Goal: Information Seeking & Learning: Learn about a topic

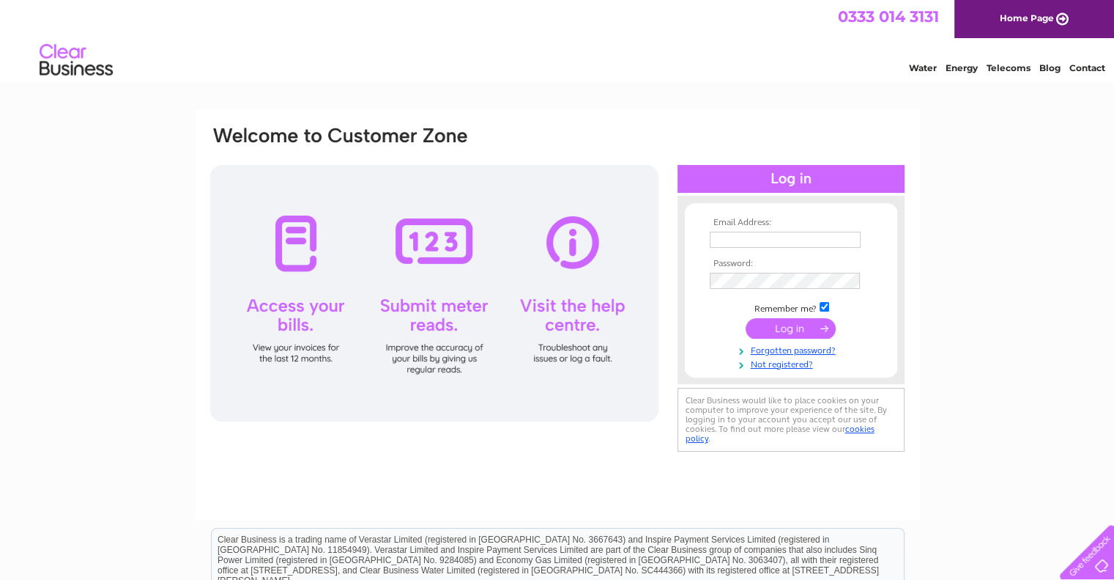
type input "david@lindeanmillglass.co.uk"
click at [785, 330] on input "submit" at bounding box center [791, 328] width 90 height 21
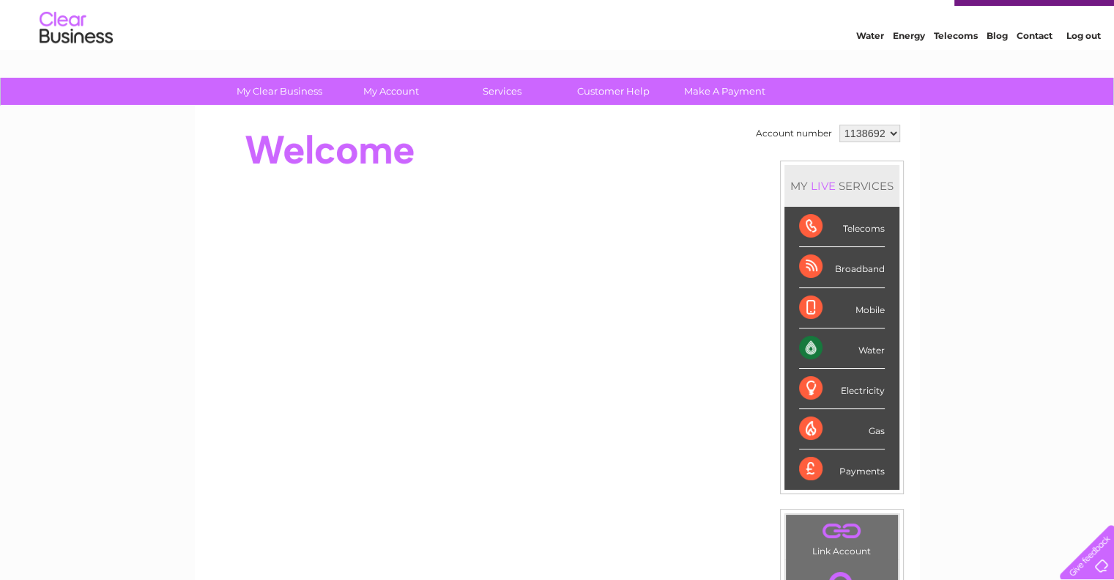
scroll to position [32, 0]
click at [785, 328] on li "Water" at bounding box center [842, 348] width 115 height 40
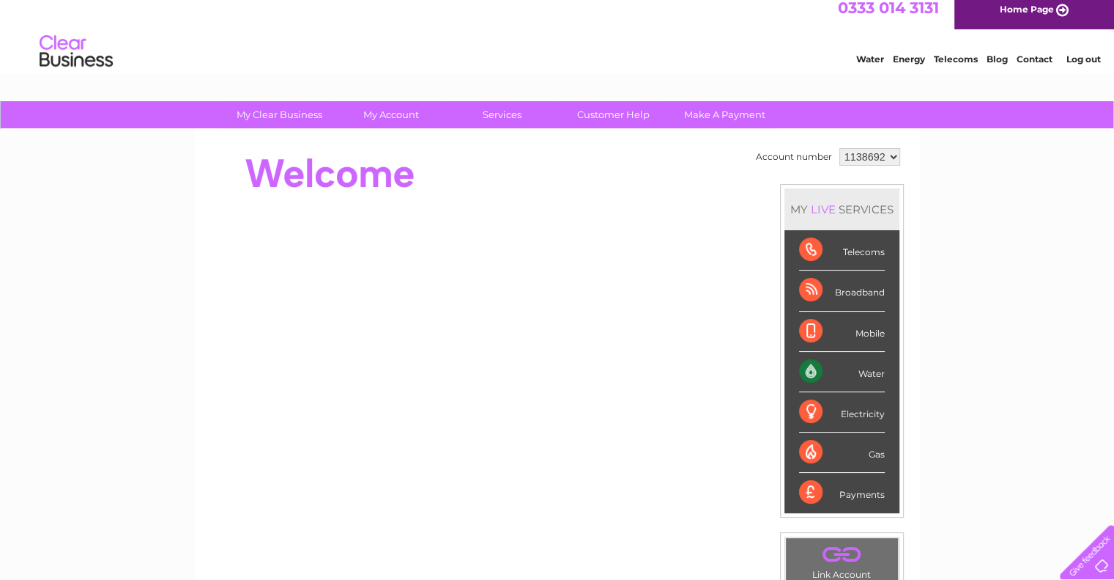
scroll to position [2, 0]
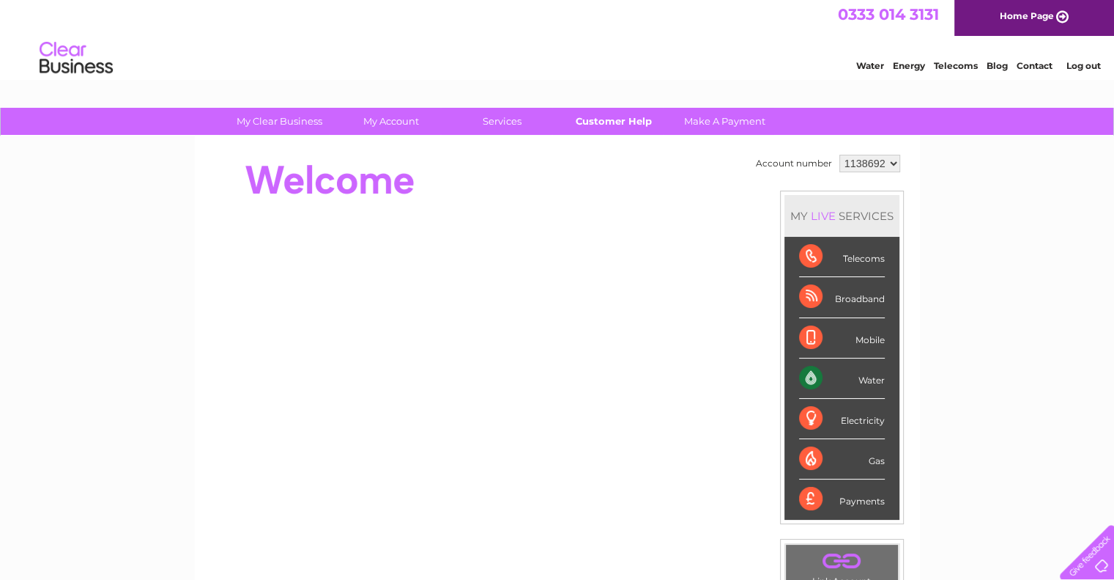
click at [630, 116] on link "Customer Help" at bounding box center [613, 121] width 121 height 27
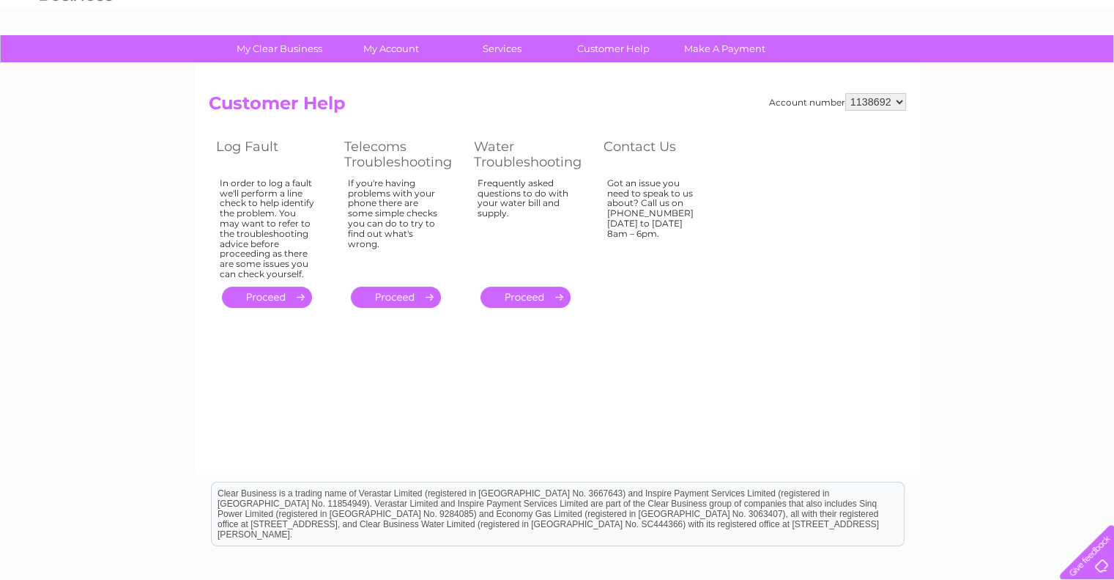
scroll to position [73, 0]
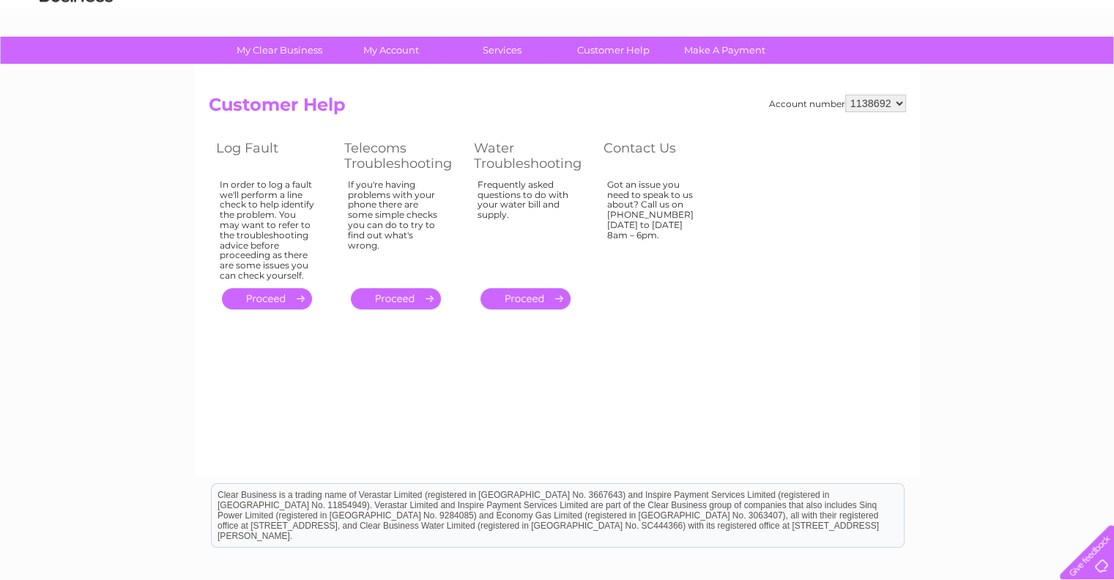
click at [530, 302] on link "." at bounding box center [526, 298] width 90 height 21
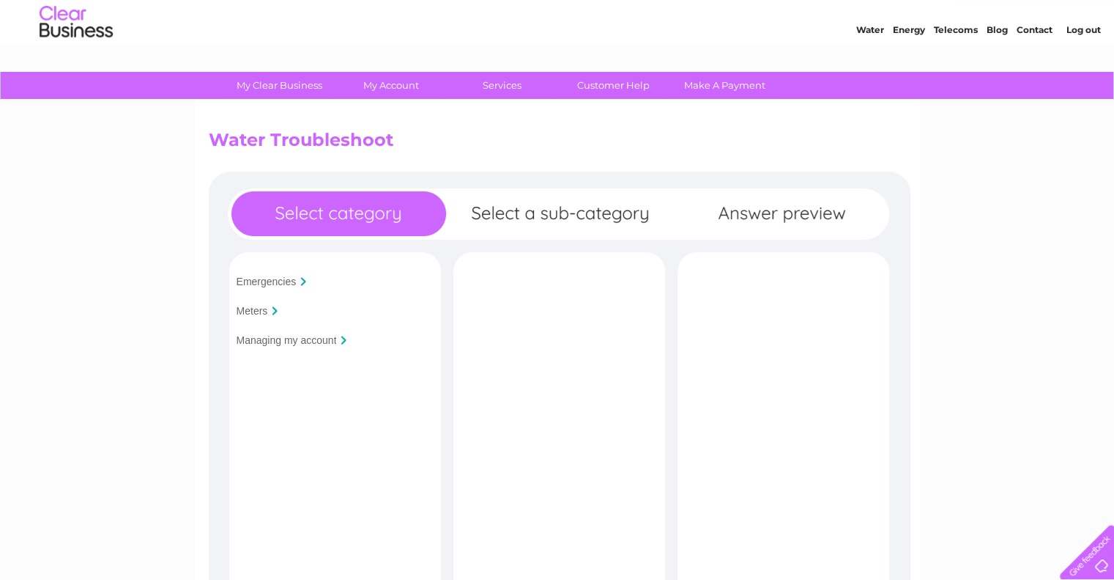
scroll to position [20, 0]
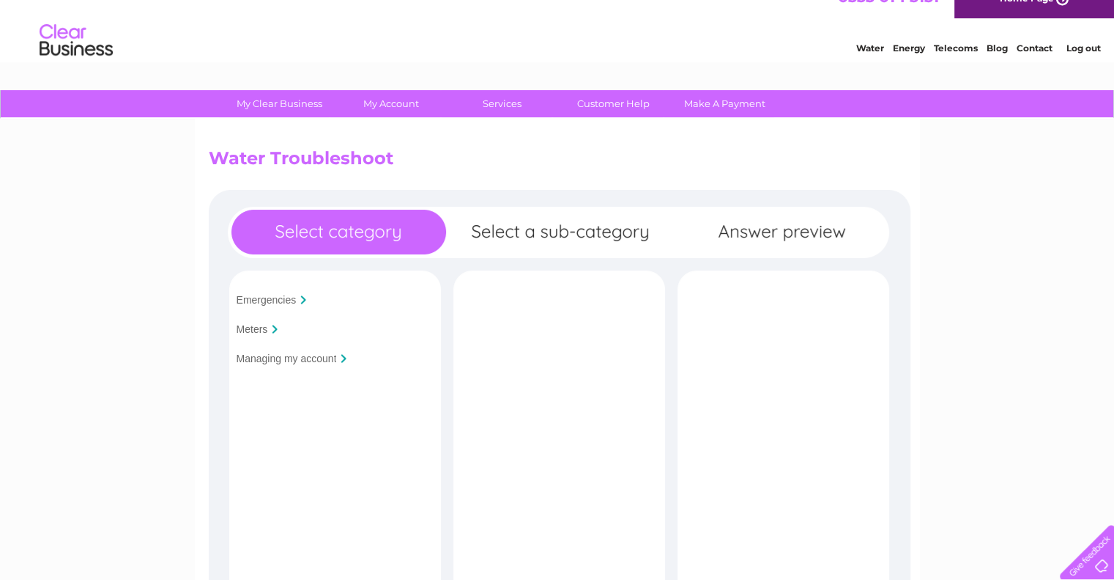
click at [304, 353] on input "Managing my account" at bounding box center [287, 358] width 100 height 12
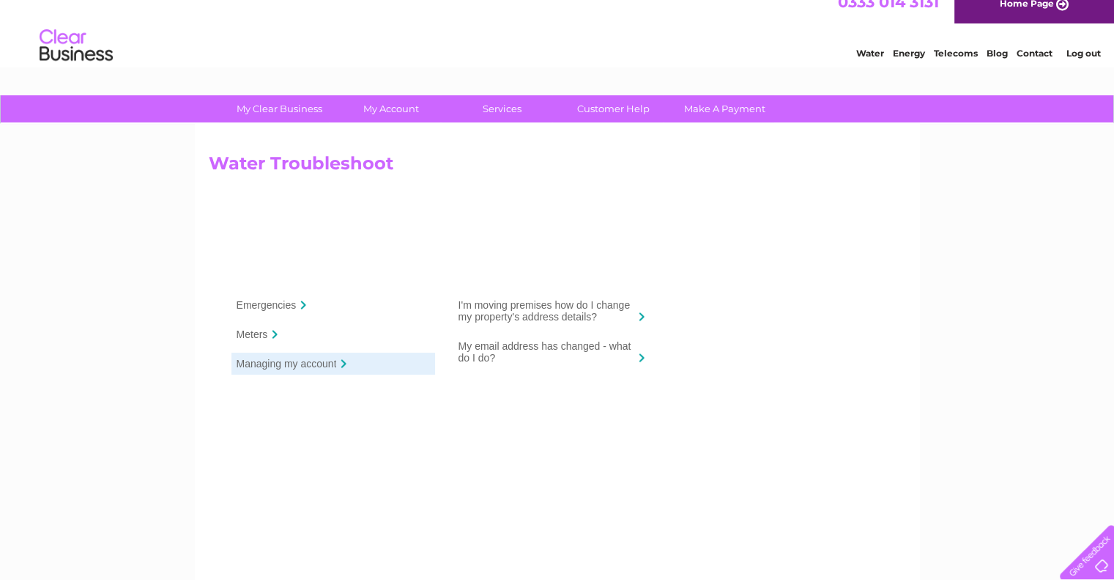
scroll to position [12, 0]
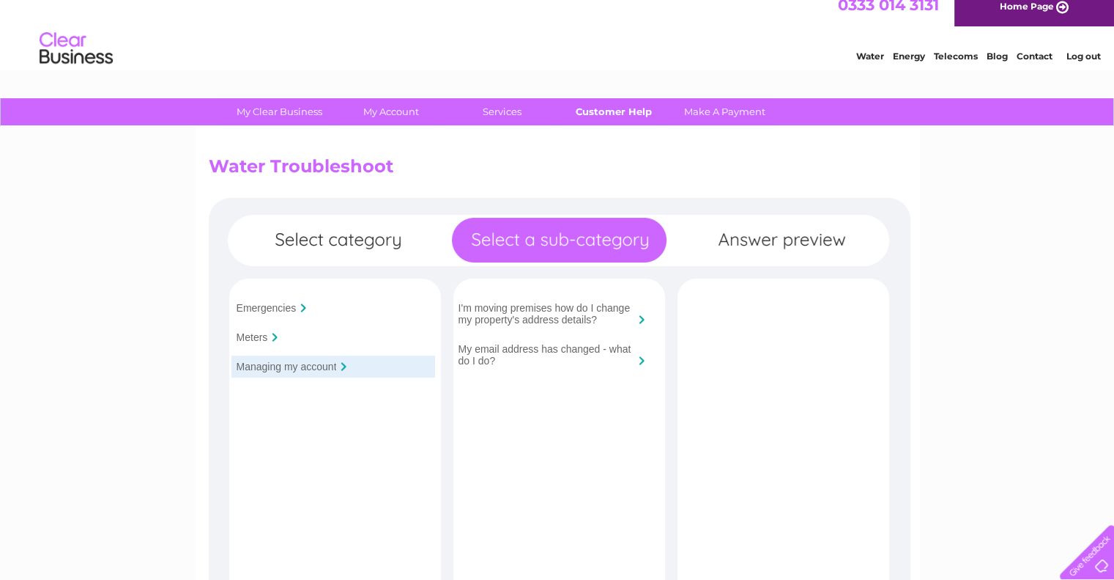
click at [617, 111] on link "Customer Help" at bounding box center [613, 111] width 121 height 27
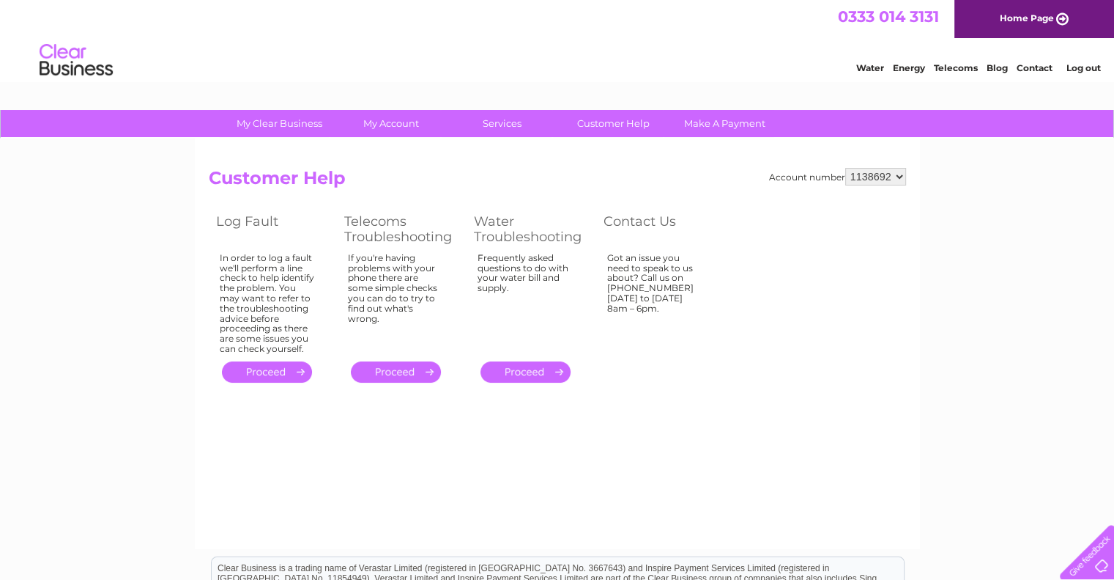
click at [617, 111] on link "Customer Help" at bounding box center [613, 123] width 121 height 27
click at [1037, 17] on link "Home Page" at bounding box center [1035, 19] width 160 height 38
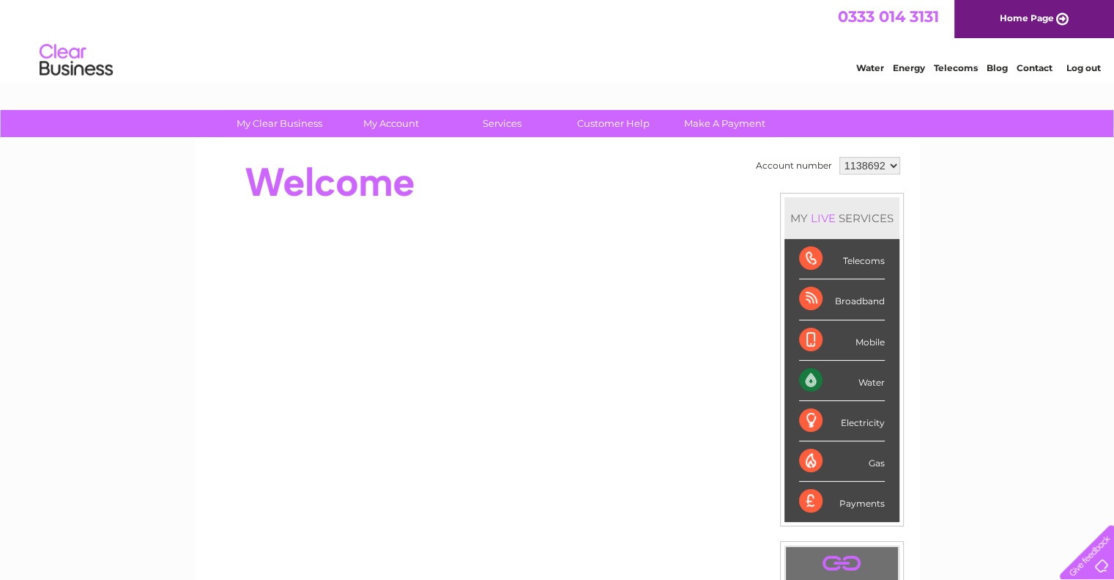
click at [1086, 67] on link "Log out" at bounding box center [1083, 67] width 34 height 11
